Goal: Transaction & Acquisition: Purchase product/service

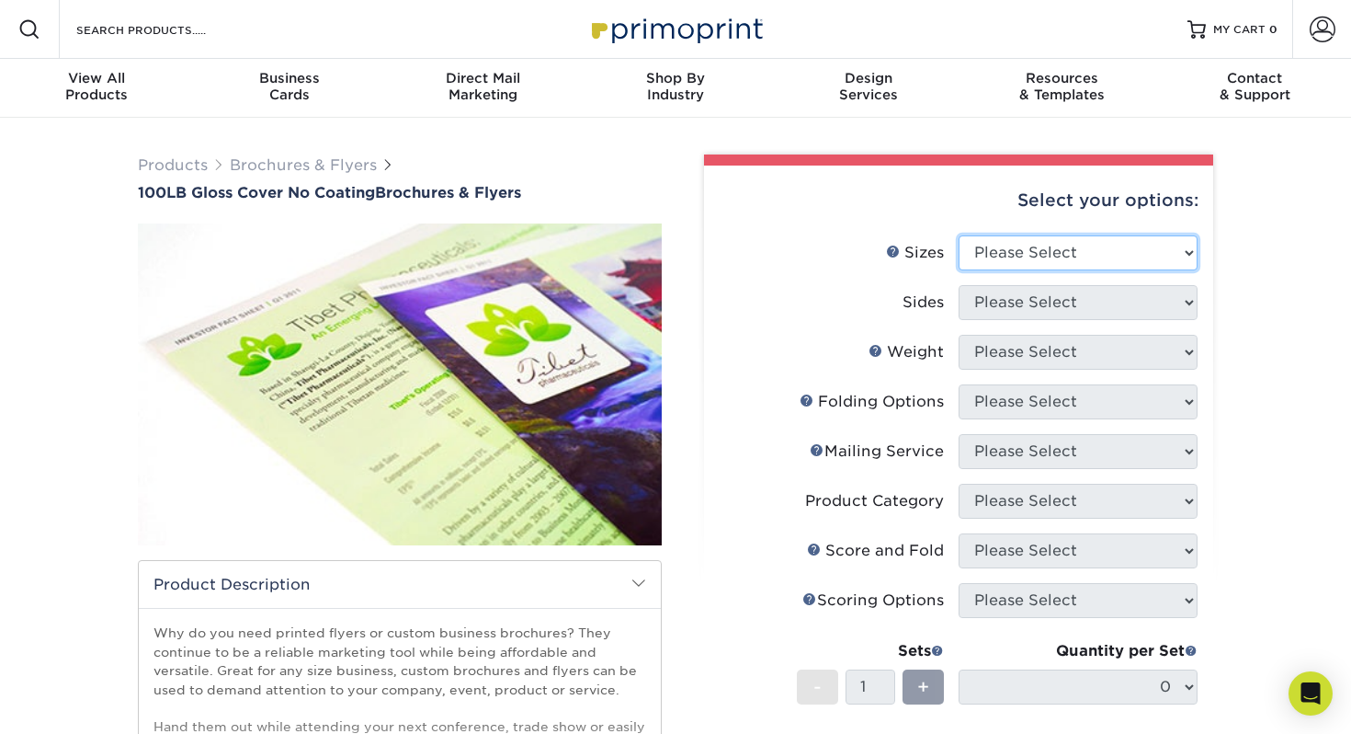
click at [1017, 253] on select "Please Select 3.67" x 8.5" 4" x 8.5" 4" x 8.5" 4" x 11" 4" x 12" 4.25" x 11" 4.…" at bounding box center [1078, 252] width 239 height 35
click at [1035, 256] on select "Please Select 3.67" x 8.5" 4" x 8.5" 4" x 8.5" 4" x 11" 4" x 12" 4.25" x 11" 4.…" at bounding box center [1078, 252] width 239 height 35
click at [1014, 267] on select "Please Select 3.67" x 8.5" 4" x 8.5" 4" x 8.5" 4" x 11" 4" x 12" 4.25" x 11" 4.…" at bounding box center [1078, 252] width 239 height 35
select select "5.50x8.50"
click at [959, 235] on select "Please Select 3.67" x 8.5" 4" x 8.5" 4" x 8.5" 4" x 11" 4" x 12" 4.25" x 11" 4.…" at bounding box center [1078, 252] width 239 height 35
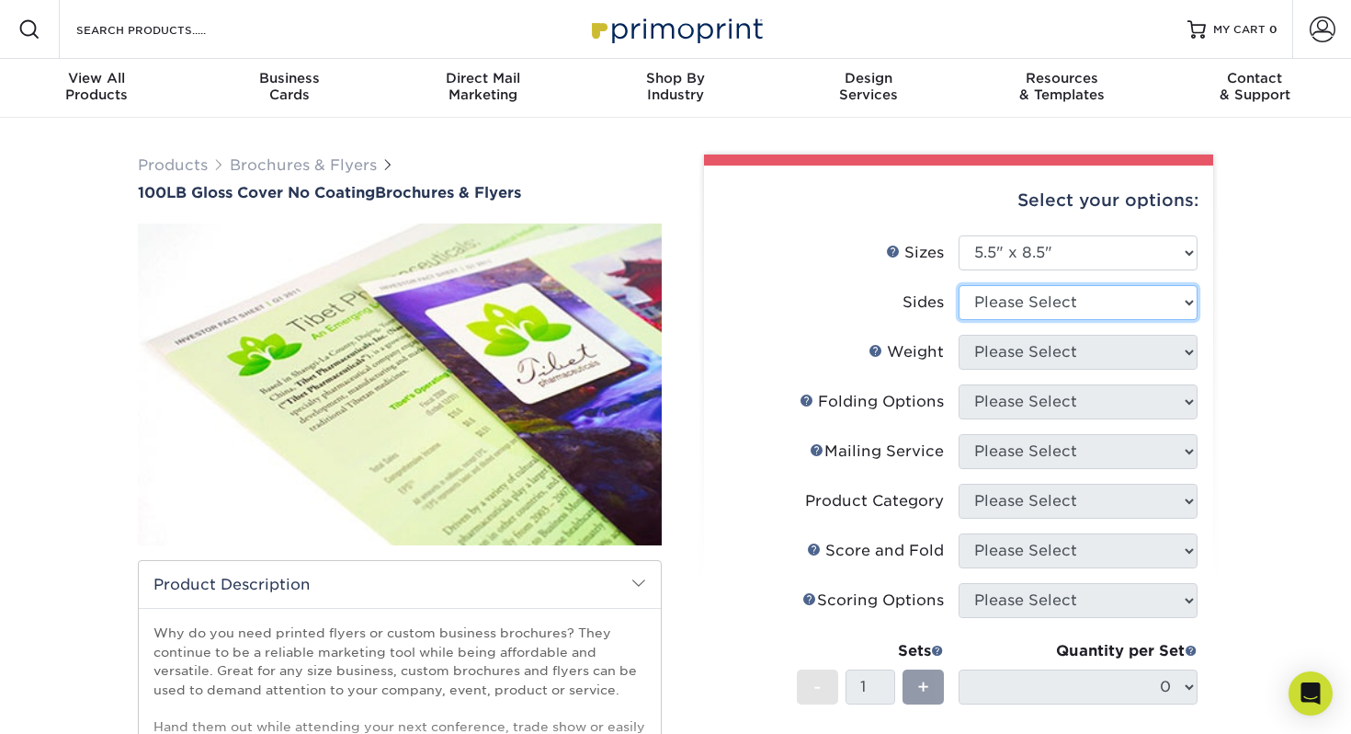
click at [1008, 302] on select "Please Select Print Both Sides Print Front Only" at bounding box center [1078, 302] width 239 height 35
select select "13abbda7-1d64-4f25-8bb2-c179b224825d"
click at [959, 285] on select "Please Select Print Both Sides Print Front Only" at bounding box center [1078, 302] width 239 height 35
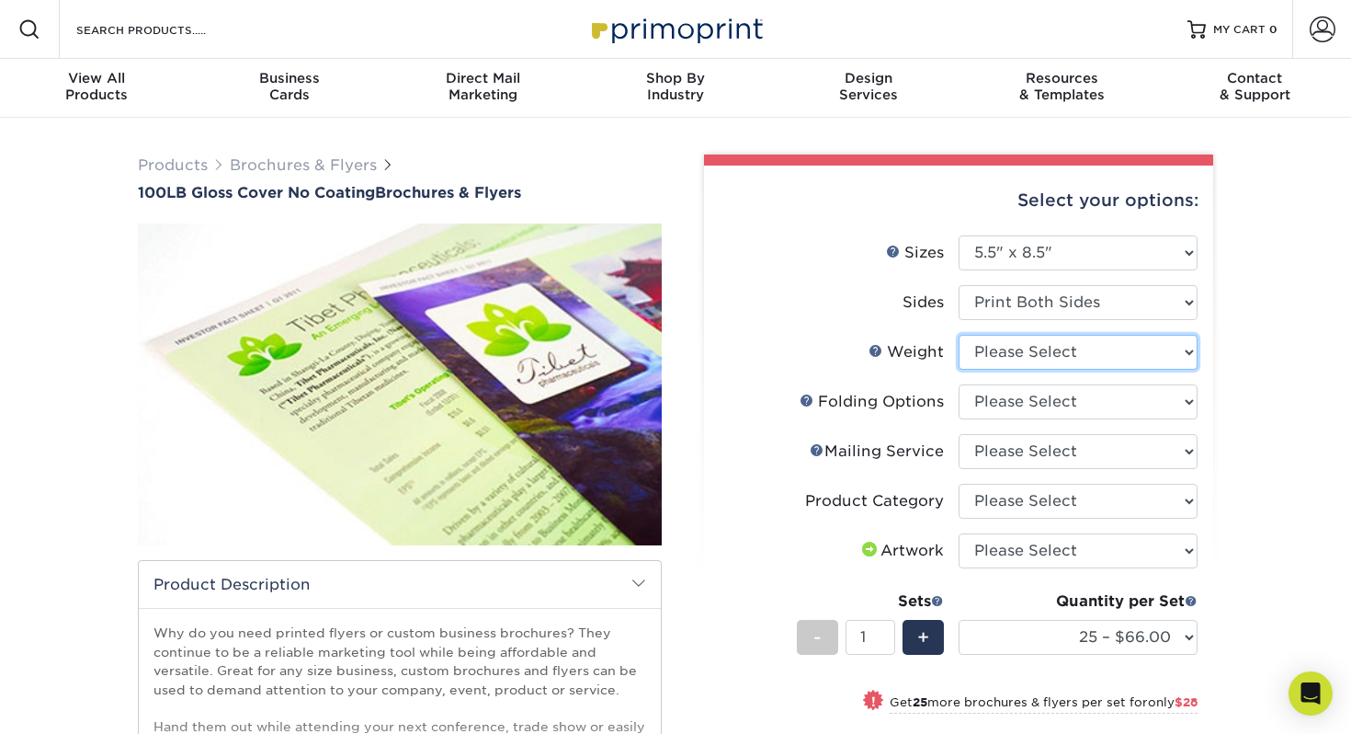
click at [1034, 355] on select "Please Select 100LB" at bounding box center [1078, 352] width 239 height 35
select select "100LB"
click at [959, 335] on select "Please Select 100LB" at bounding box center [1078, 352] width 239 height 35
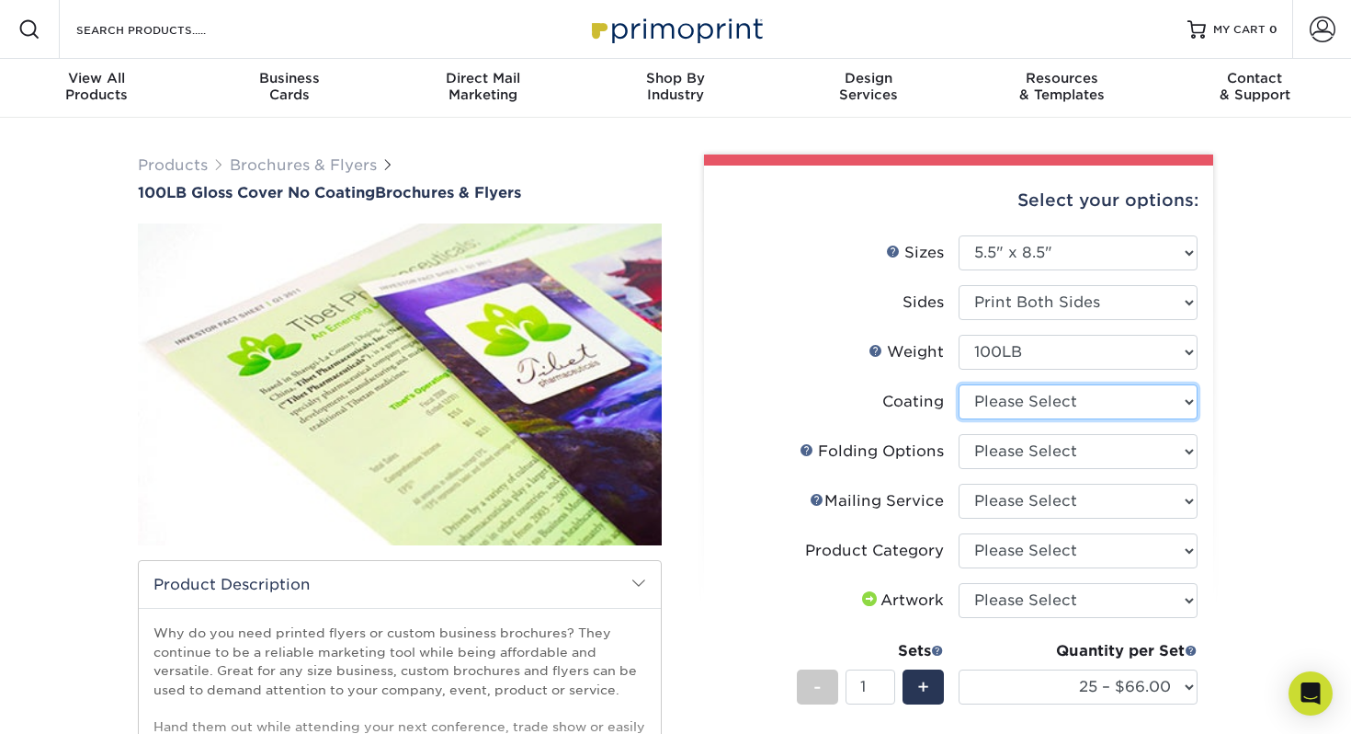
click at [1008, 402] on select at bounding box center [1078, 401] width 239 height 35
select select "3e7618de-abca-4bda-9f97-8b9129e913d8"
click at [959, 384] on select at bounding box center [1078, 401] width 239 height 35
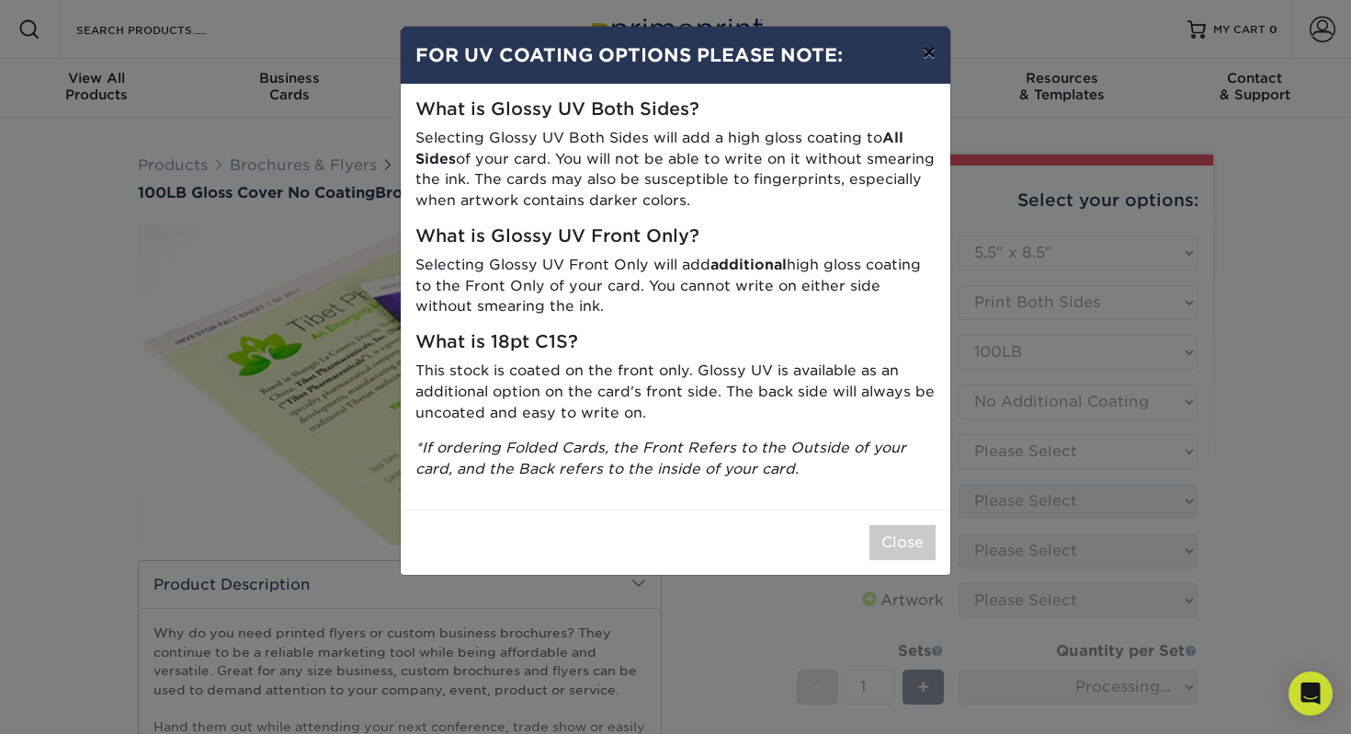
click at [931, 61] on button "×" at bounding box center [929, 52] width 42 height 51
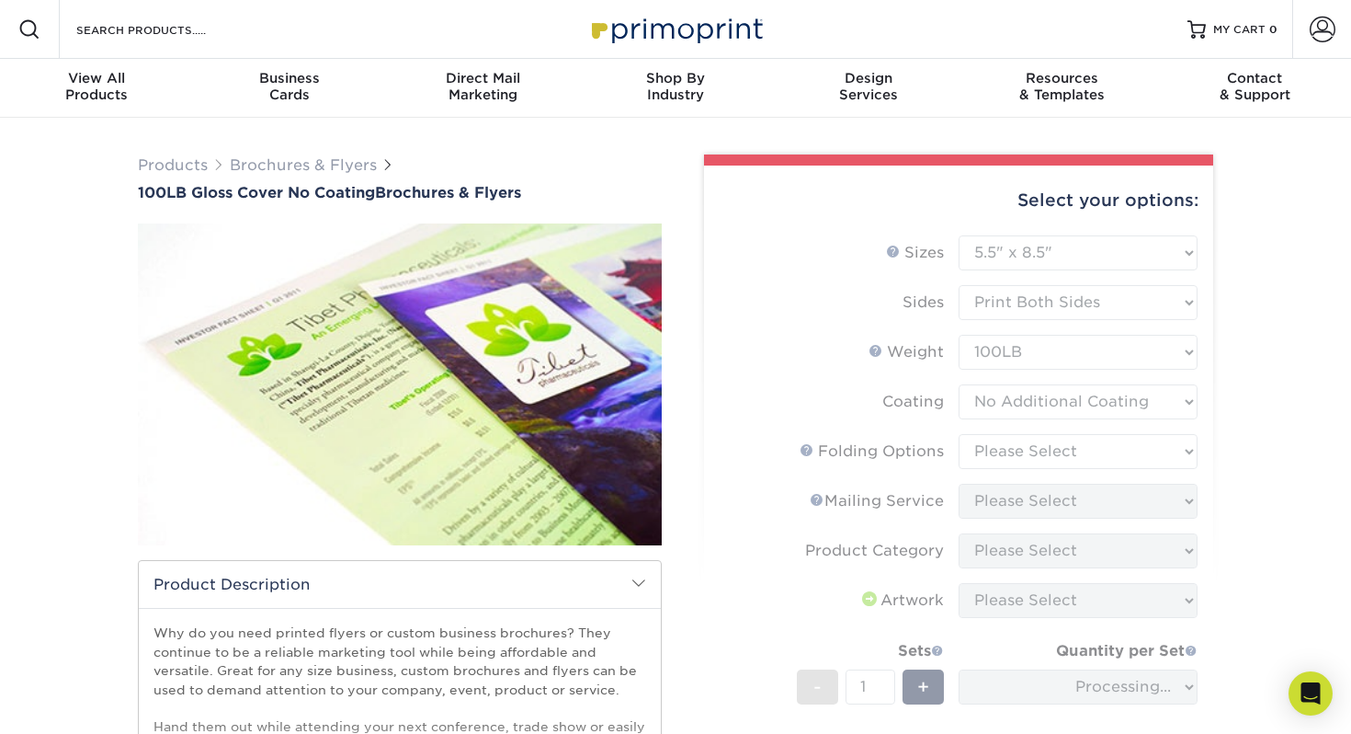
click at [735, 538] on form "Sizes Help Sizes Please Select 3.67" x 8.5" 4" x 8.5" 4" x 8.5" 4" x 11" 4" x 1…" at bounding box center [959, 548] width 480 height 626
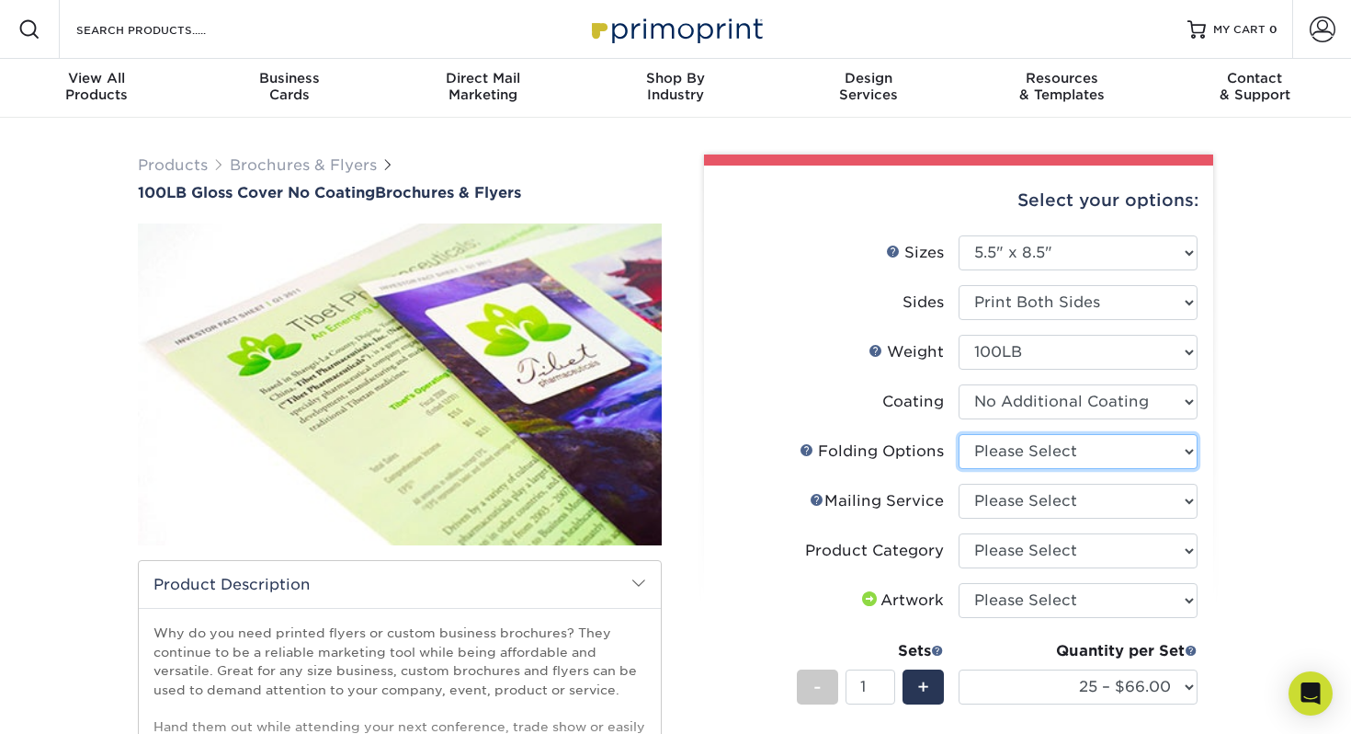
click at [1050, 460] on select "Please Select FLAT - No Folding" at bounding box center [1078, 451] width 239 height 35
select select "9b1d5825-34d1-4721-9874-ed79abb003d7"
click at [959, 434] on select "Please Select FLAT - No Folding" at bounding box center [1078, 451] width 239 height 35
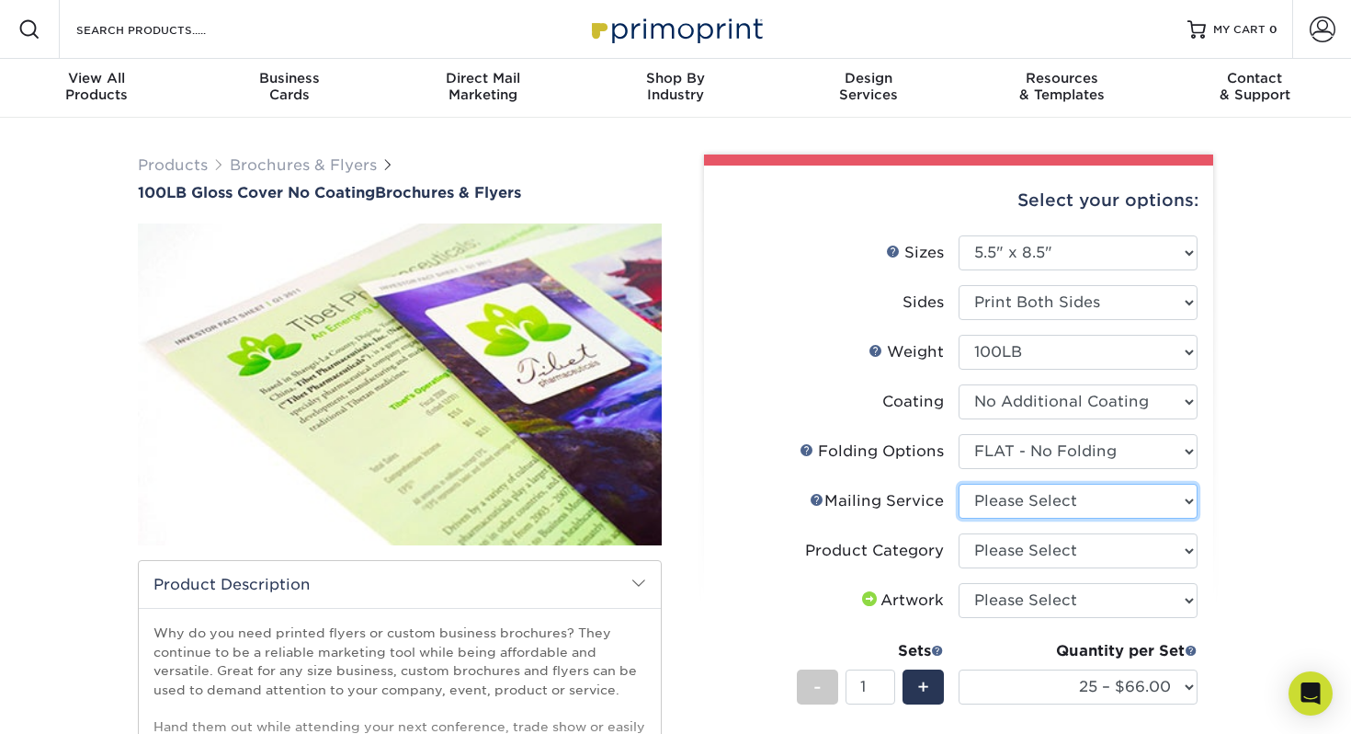
click at [1099, 486] on select "Please Select No Direct Mailing Service No, I will mail/stamp/imprint Direct Ma…" at bounding box center [1078, 501] width 239 height 35
select select "3e5e9bdd-d78a-4c28-a41d-fe1407925ca6"
click at [959, 484] on select "Please Select No Direct Mailing Service No, I will mail/stamp/imprint Direct Ma…" at bounding box center [1078, 501] width 239 height 35
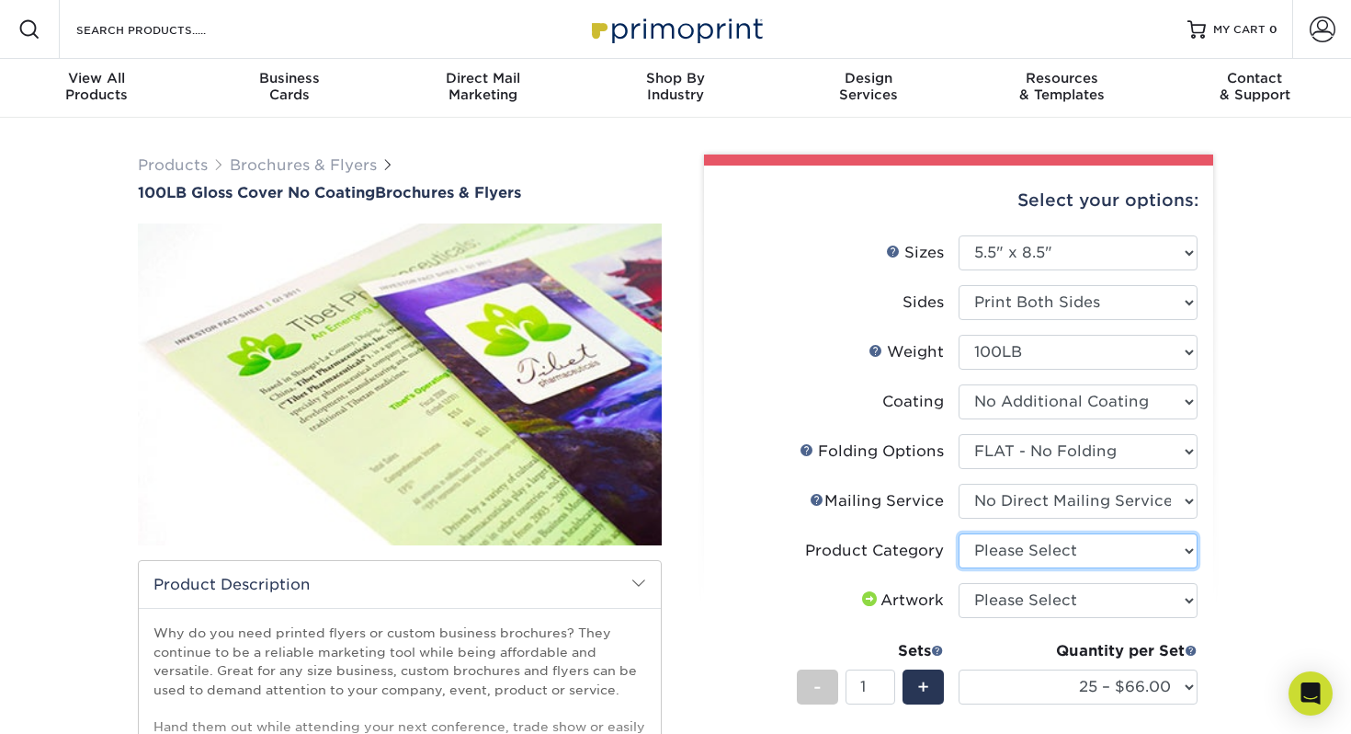
click at [1078, 551] on select "Please Select Flyers and Brochures" at bounding box center [1078, 550] width 239 height 35
select select "1a668080-6b7c-4174-b399-2c3833b27ef4"
click at [959, 533] on select "Please Select Flyers and Brochures" at bounding box center [1078, 550] width 239 height 35
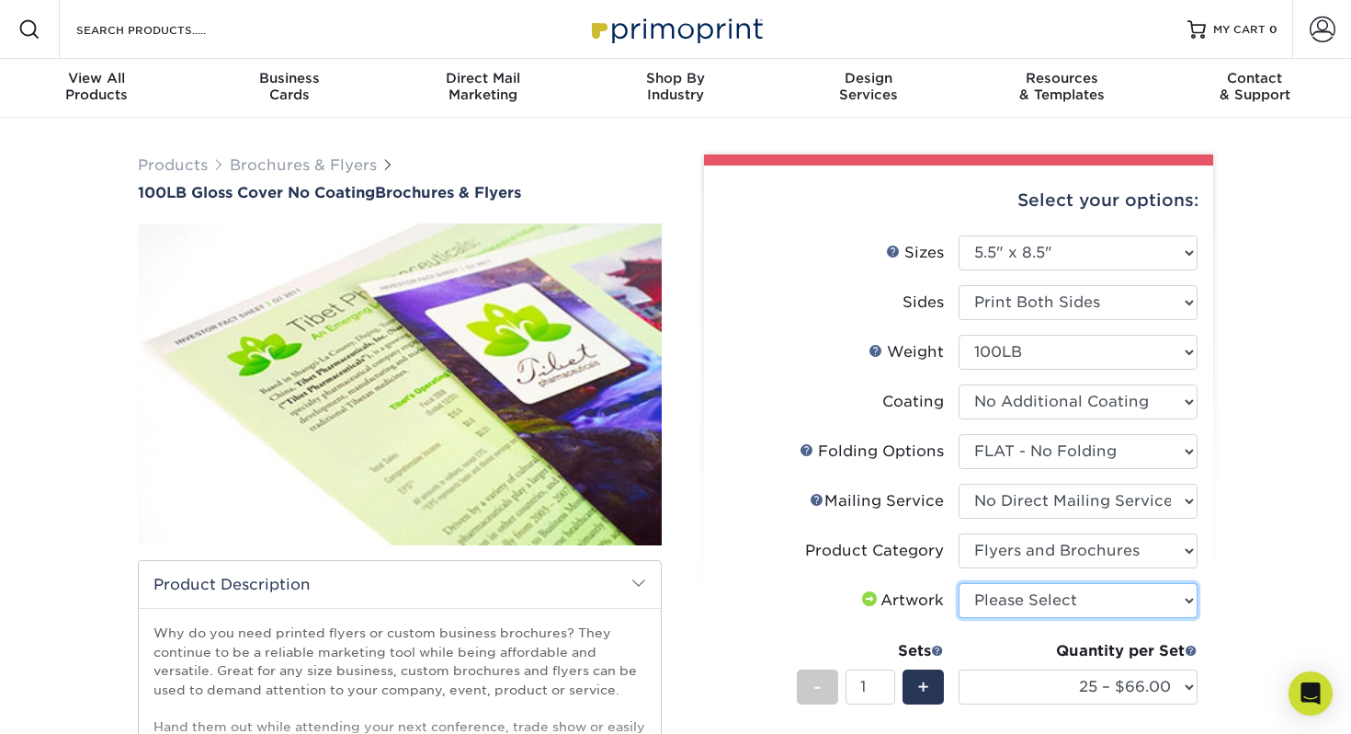
click at [1105, 605] on select "Please Select I will upload files I need a design - $175" at bounding box center [1078, 600] width 239 height 35
select select "upload"
click at [959, 583] on select "Please Select I will upload files I need a design - $175" at bounding box center [1078, 600] width 239 height 35
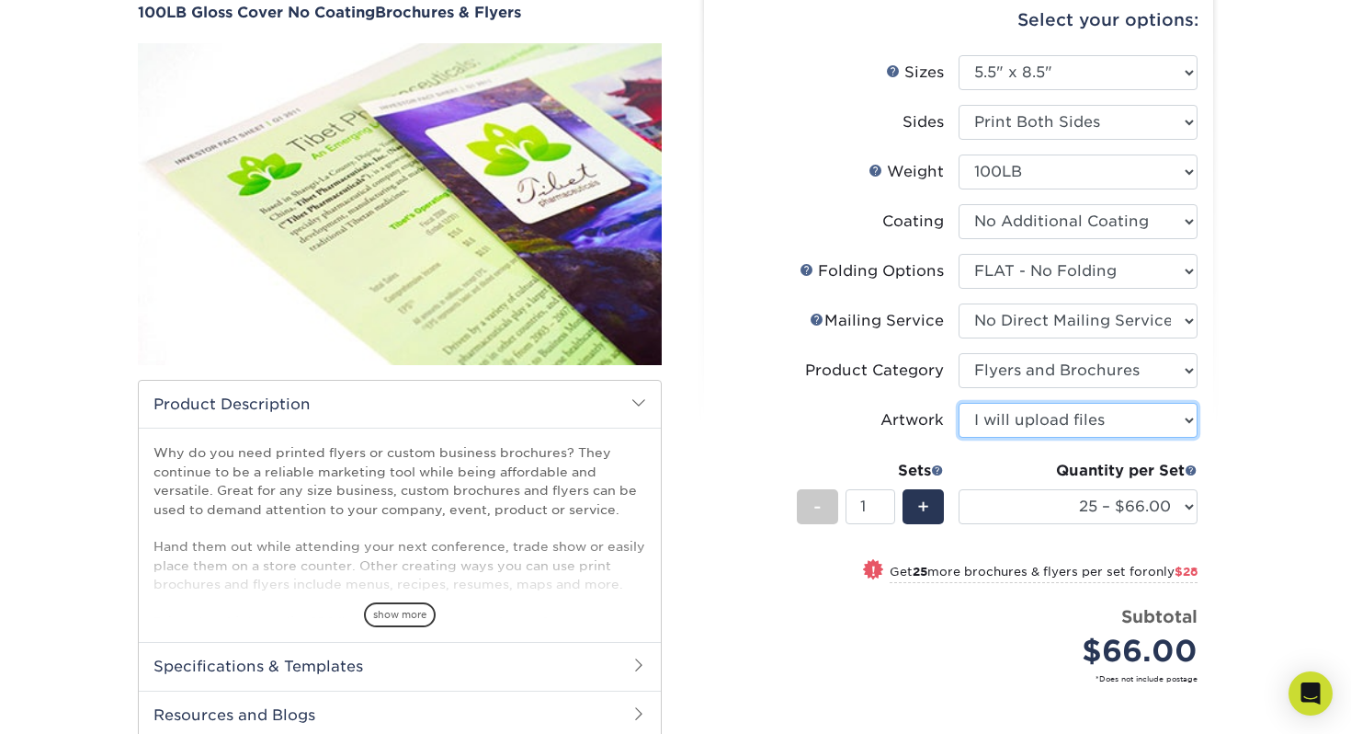
scroll to position [288, 0]
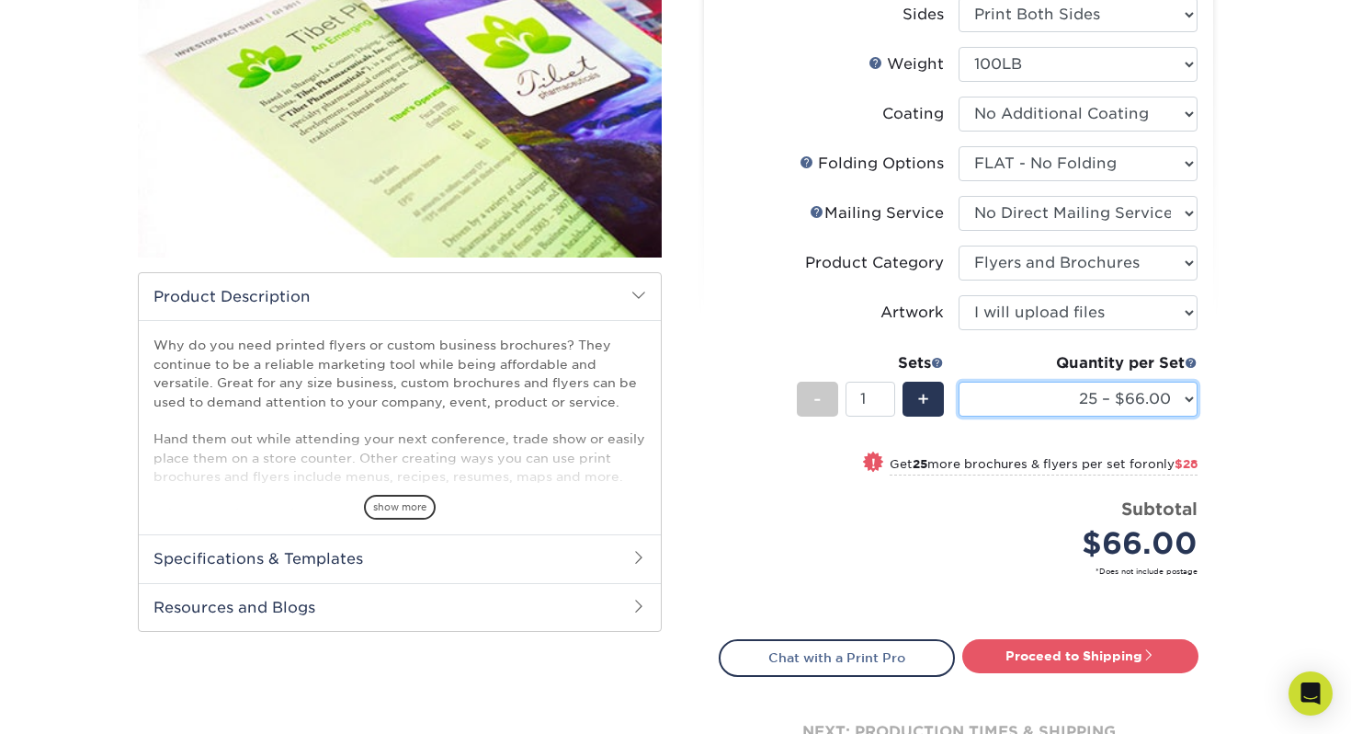
click at [1104, 404] on select "25 – $66.00 50 – $94.00 75 – $107.00 100 – $119.00 250 – $156.00 500 – $204.00 …" at bounding box center [1078, 398] width 239 height 35
select select "500 – $204.00"
click at [959, 381] on select "25 – $66.00 50 – $94.00 75 – $107.00 100 – $119.00 250 – $156.00 500 – $204.00 …" at bounding box center [1078, 398] width 239 height 35
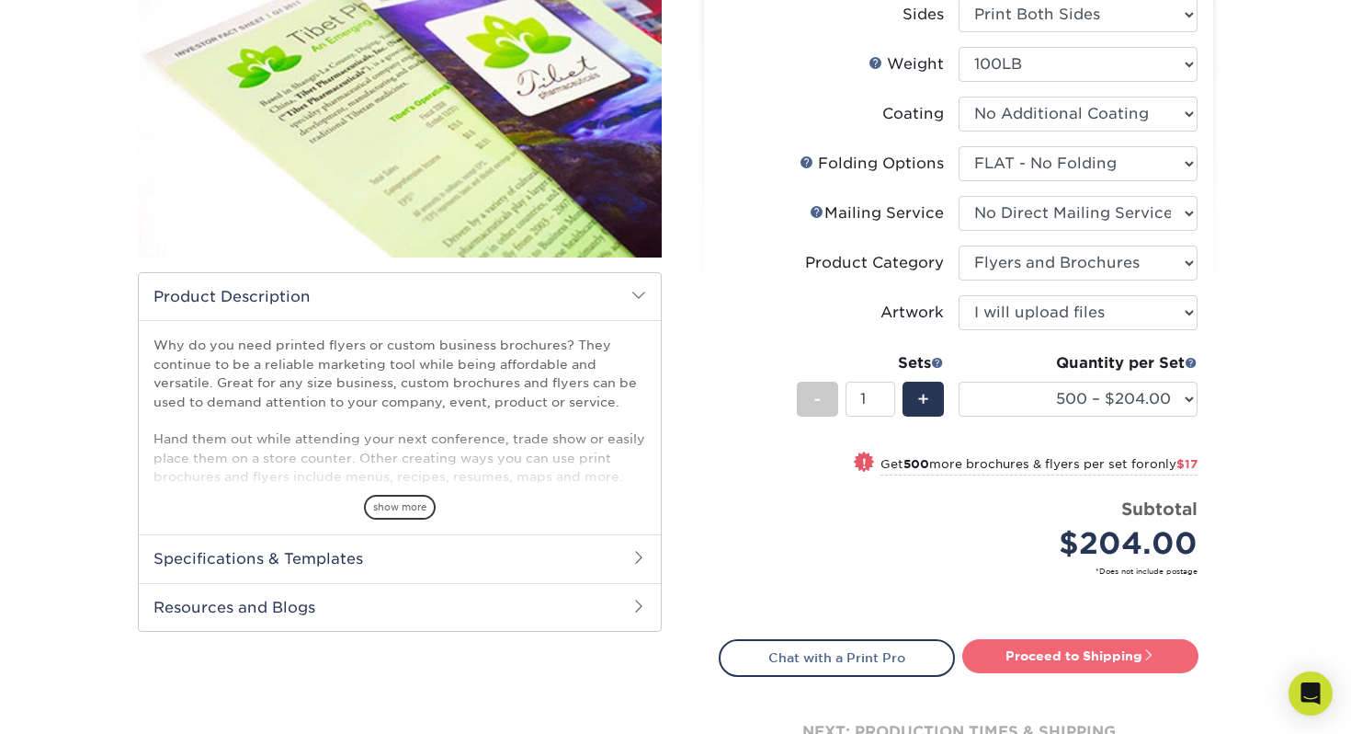
click at [1135, 654] on link "Proceed to Shipping" at bounding box center [1080, 655] width 236 height 33
type input "Set 1"
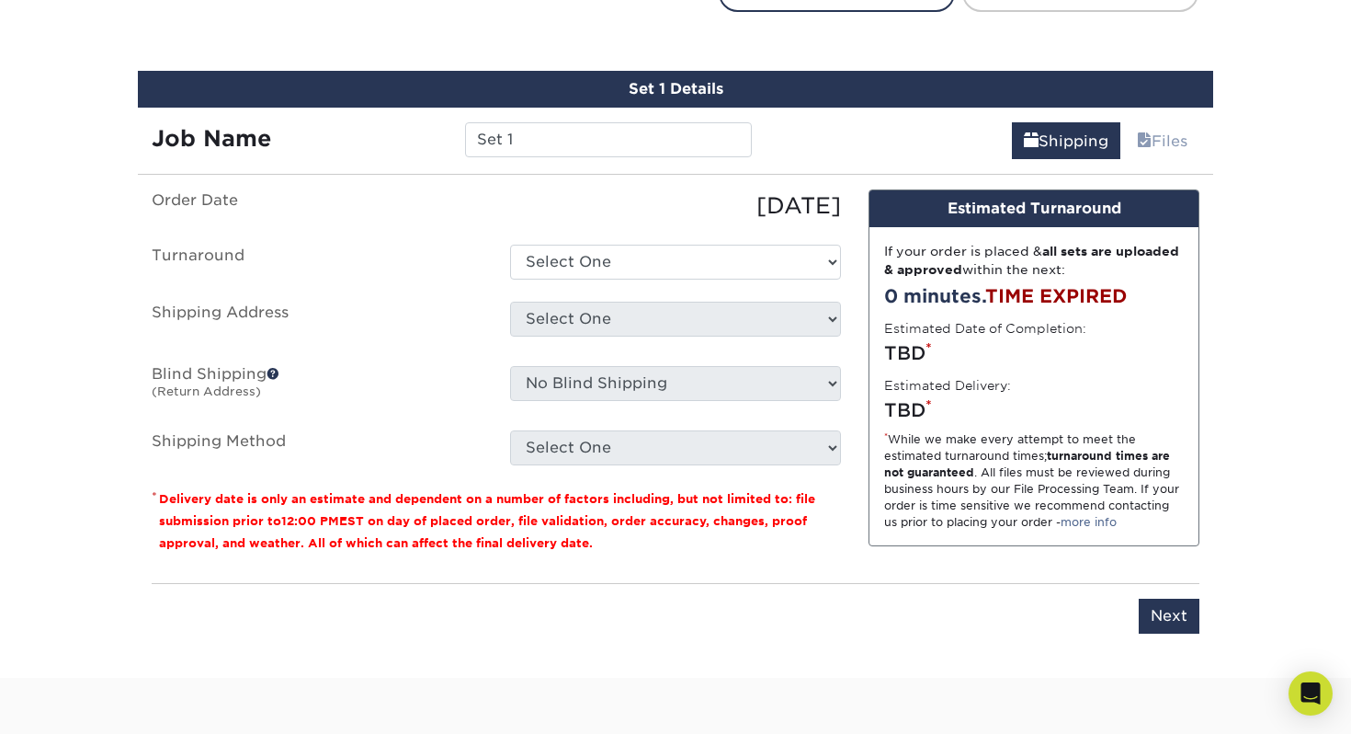
scroll to position [976, 0]
